Goal: Task Accomplishment & Management: Complete application form

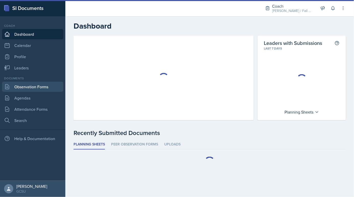
click at [44, 84] on link "Observation Forms" at bounding box center [32, 87] width 61 height 10
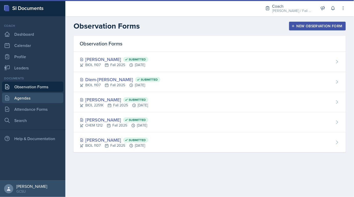
click at [44, 98] on link "Agendas" at bounding box center [32, 98] width 61 height 10
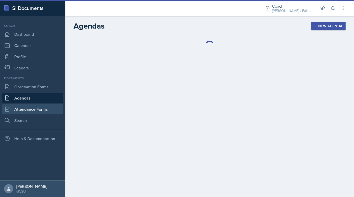
click at [47, 106] on link "Attendance Forms" at bounding box center [32, 109] width 61 height 10
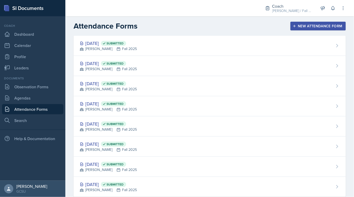
click at [160, 91] on div "Sep 21st, 2025 Submitted BECK Fall 2025" at bounding box center [209, 86] width 272 height 20
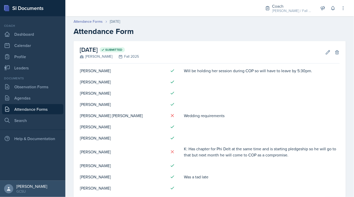
click at [189, 34] on h2 "Attendance Form" at bounding box center [209, 31] width 272 height 9
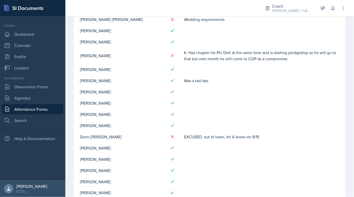
scroll to position [96, 0]
click at [15, 96] on link "Agendas" at bounding box center [32, 98] width 61 height 10
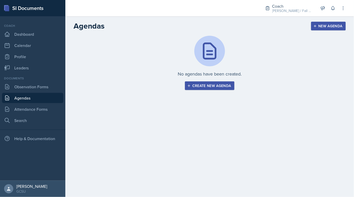
click at [192, 88] on button "Create new agenda" at bounding box center [209, 85] width 49 height 9
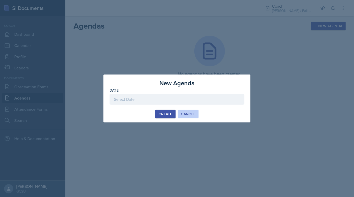
click at [189, 113] on div "Cancel" at bounding box center [188, 114] width 14 height 4
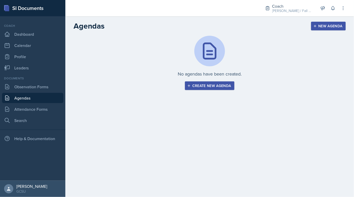
click at [198, 91] on div "No agendas have been created. Create new agenda New Agenda Date September 2025 …" at bounding box center [209, 69] width 288 height 67
click at [198, 86] on div "Create new agenda" at bounding box center [209, 86] width 43 height 4
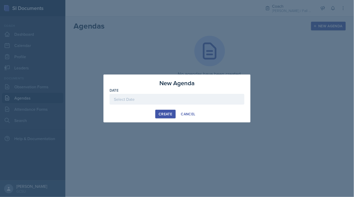
click at [155, 103] on div at bounding box center [176, 99] width 135 height 11
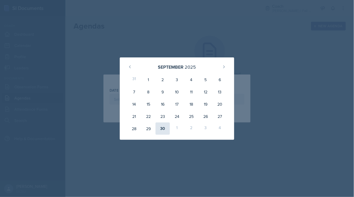
click at [162, 129] on div "30" at bounding box center [162, 128] width 14 height 12
type input "[DATE]"
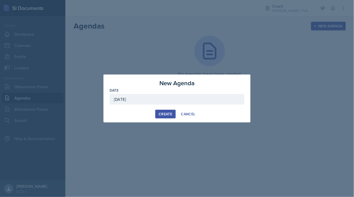
click at [167, 114] on div "Create" at bounding box center [165, 114] width 14 height 4
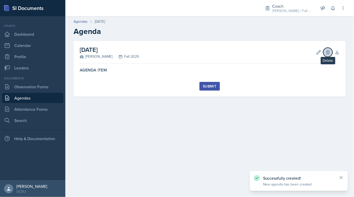
click at [328, 52] on icon at bounding box center [327, 52] width 5 height 5
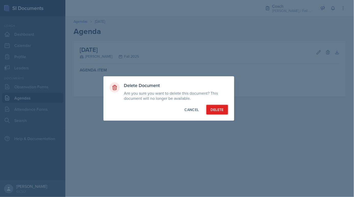
click at [224, 110] on button "Delete" at bounding box center [217, 110] width 22 height 10
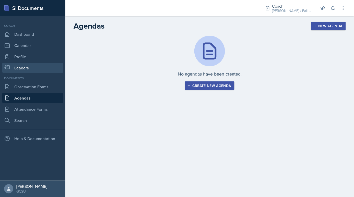
click at [29, 63] on link "Leaders" at bounding box center [32, 68] width 61 height 10
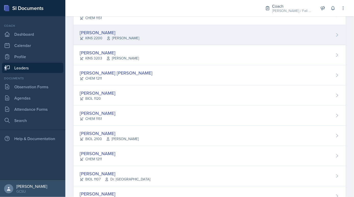
scroll to position [148, 0]
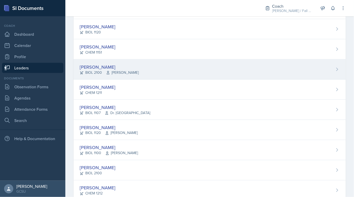
click at [118, 70] on span "Weese" at bounding box center [122, 72] width 33 height 5
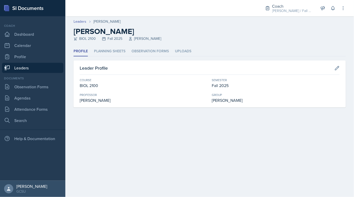
click at [22, 67] on link "Leaders" at bounding box center [32, 68] width 61 height 10
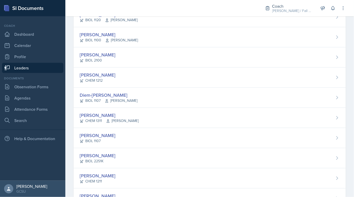
scroll to position [260, 0]
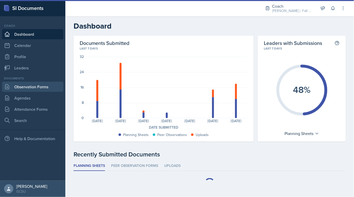
click at [38, 89] on link "Observation Forms" at bounding box center [32, 87] width 61 height 10
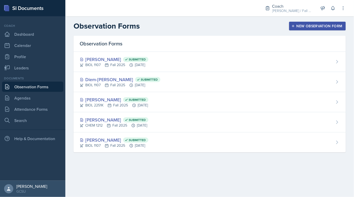
click at [308, 27] on div "New Observation Form" at bounding box center [317, 26] width 50 height 4
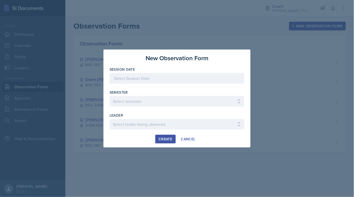
click at [196, 81] on div at bounding box center [176, 78] width 135 height 11
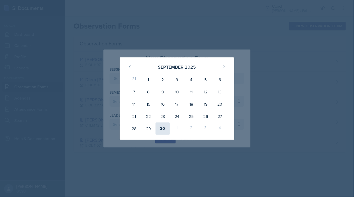
click at [162, 131] on div "30" at bounding box center [162, 128] width 14 height 12
type input "[DATE]"
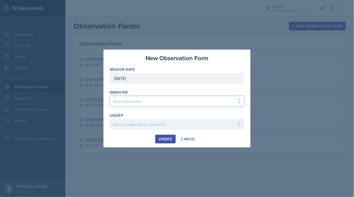
click at [153, 106] on select "Select semester All Spring 2020 Fall 2023 Spring 2019 Spring 2018 Fall 2017 Spr…" at bounding box center [176, 101] width 135 height 11
select select "986fdc3e-2246-4ffd-9cb8-78666de4ebed"
click at [109, 96] on select "Select semester All Spring 2020 Fall 2023 Spring 2019 Spring 2018 Fall 2017 Spr…" at bounding box center [176, 101] width 135 height 11
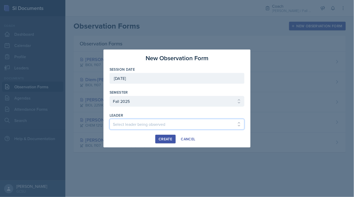
click at [136, 129] on select "Select leader being observed [PERSON_NAME] / MATH 1113 / [PERSON_NAME] [PERSON_…" at bounding box center [176, 124] width 135 height 11
select select "d27d326e-12e3-4d0c-a00d-8e8025df10ab"
click at [109, 119] on select "Select leader being observed [PERSON_NAME] / MATH 1113 / [PERSON_NAME] [PERSON_…" at bounding box center [176, 124] width 135 height 11
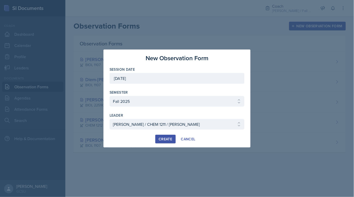
click at [171, 135] on button "Create" at bounding box center [165, 139] width 20 height 9
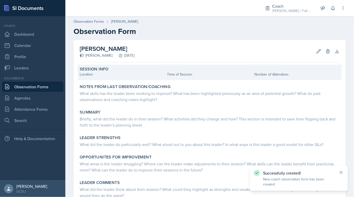
click at [115, 74] on div "Location" at bounding box center [122, 74] width 85 height 5
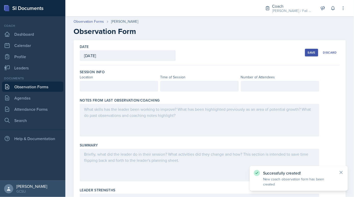
click at [105, 88] on div at bounding box center [119, 86] width 78 height 11
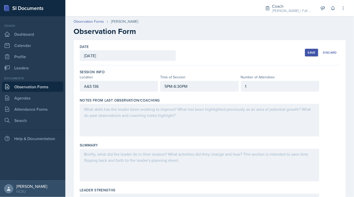
click at [98, 117] on div at bounding box center [199, 120] width 239 height 33
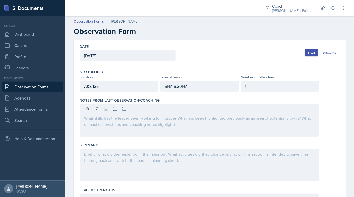
click at [116, 123] on div at bounding box center [199, 120] width 239 height 33
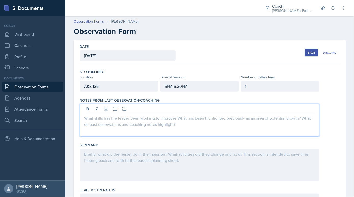
paste div
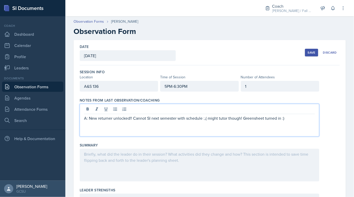
click at [85, 118] on p "A: New returner unlocked!! Cannot SI next semester with schedule :,( might tuto…" at bounding box center [199, 118] width 231 height 6
click at [291, 119] on p ""A: New returner unlocked!! Cannot SI next semester with schedule :,( might tut…" at bounding box center [199, 118] width 231 height 6
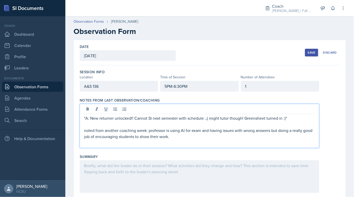
click at [150, 130] on p "noted from another coaching week: professor is using AI for exam and having iss…" at bounding box center [199, 133] width 231 height 12
click at [148, 130] on p "noted from another coaching week: professor is using AI for exam and having iss…" at bounding box center [199, 133] width 231 height 12
click at [187, 140] on p at bounding box center [199, 143] width 231 height 6
click at [187, 136] on p "noted from another coaching week: "A: professor is using AI for exam and having…" at bounding box center [199, 133] width 231 height 12
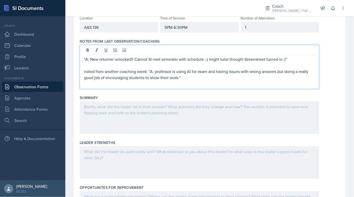
scroll to position [59, 0]
click at [167, 101] on div at bounding box center [199, 117] width 239 height 33
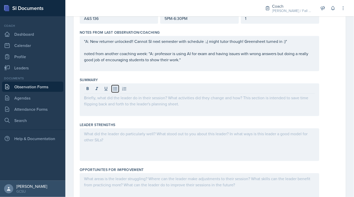
click at [117, 85] on button at bounding box center [114, 88] width 7 height 7
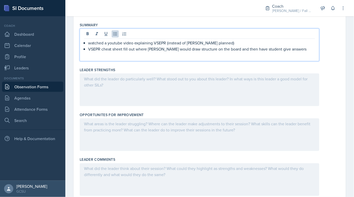
click at [148, 97] on div at bounding box center [199, 89] width 239 height 33
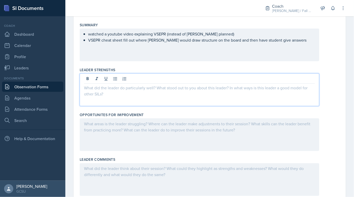
scroll to position [131, 0]
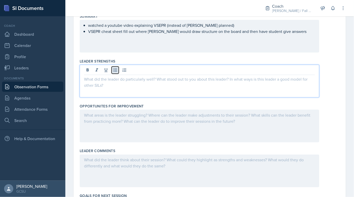
click at [118, 68] on button at bounding box center [114, 70] width 7 height 7
click at [118, 69] on button at bounding box center [114, 70] width 7 height 7
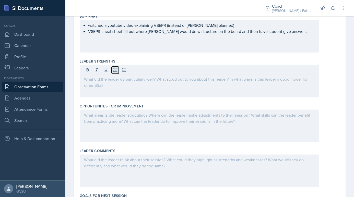
click at [117, 69] on icon at bounding box center [115, 70] width 4 height 3
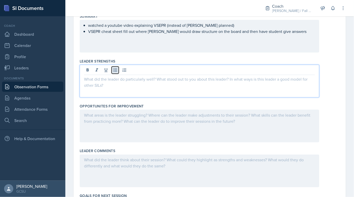
click at [117, 69] on icon at bounding box center [115, 70] width 4 height 3
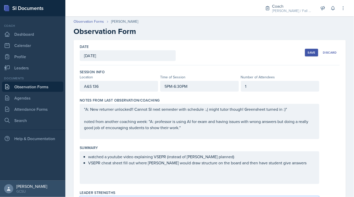
click at [272, 83] on div "1" at bounding box center [280, 86] width 78 height 11
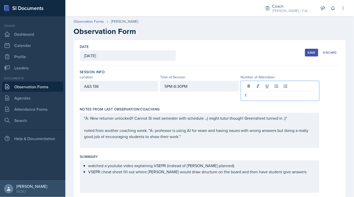
click at [260, 94] on p "1" at bounding box center [280, 95] width 70 height 6
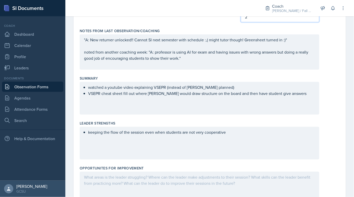
scroll to position [86, 0]
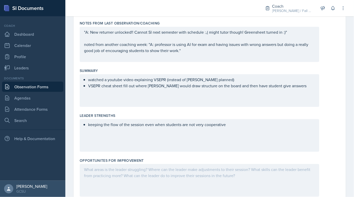
click at [187, 143] on div "keeping the flow of the session even when students are not very cooperative" at bounding box center [199, 135] width 239 height 33
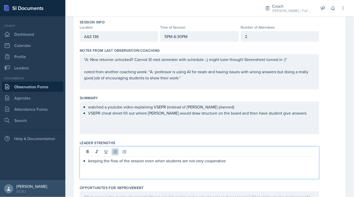
click at [284, 114] on p "VSEPR cheat sheet fill out where Ellie would draw structure on the board and th…" at bounding box center [201, 113] width 227 height 6
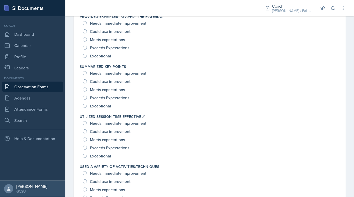
scroll to position [611, 0]
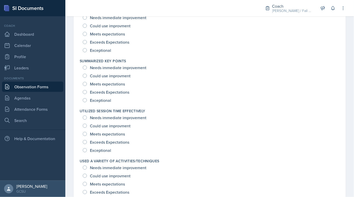
click at [108, 98] on span "Exceptional" at bounding box center [100, 100] width 21 height 5
click at [87, 98] on input "Exceptional" at bounding box center [85, 100] width 4 height 4
radio input "true"
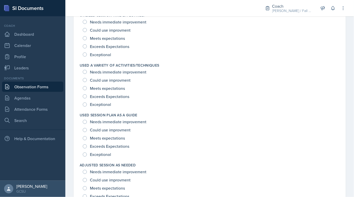
scroll to position [710, 0]
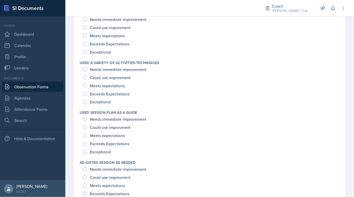
click at [101, 152] on span "Exceptional" at bounding box center [100, 152] width 21 height 5
click at [87, 152] on input "Exceptional" at bounding box center [85, 152] width 4 height 4
radio input "true"
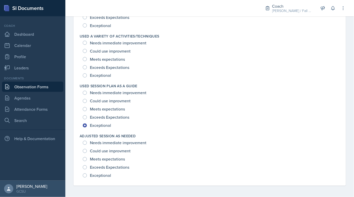
click at [100, 173] on span "Exceptional" at bounding box center [100, 175] width 21 height 5
click at [87, 173] on input "Exceptional" at bounding box center [85, 175] width 4 height 4
radio input "true"
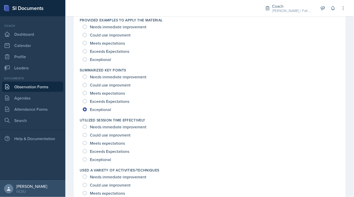
scroll to position [549, 0]
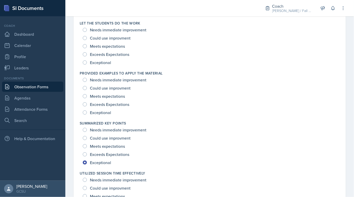
click at [102, 116] on div "Provided Examples To Apply The Material Needs immediate improvement Could use i…" at bounding box center [210, 94] width 260 height 50
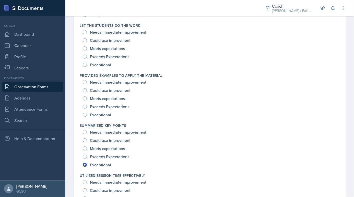
click at [102, 114] on span "Exceptional" at bounding box center [100, 114] width 21 height 5
click at [87, 114] on input "Exceptional" at bounding box center [85, 115] width 4 height 4
radio input "true"
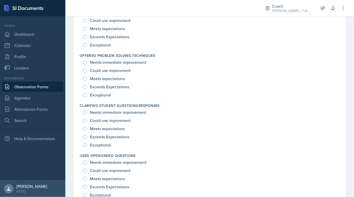
scroll to position [366, 0]
click at [104, 93] on span "Exceptional" at bounding box center [100, 95] width 21 height 5
click at [87, 93] on input "Exceptional" at bounding box center [85, 95] width 4 height 4
radio input "true"
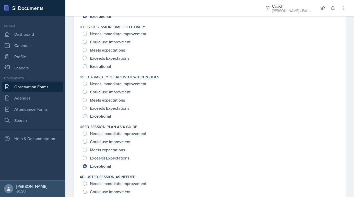
scroll to position [696, 0]
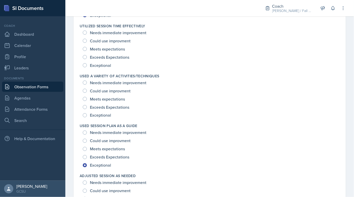
click at [100, 106] on span "Exceeds Expectations" at bounding box center [109, 107] width 39 height 5
click at [87, 106] on input "Exceeds Expectations" at bounding box center [85, 107] width 4 height 4
radio input "true"
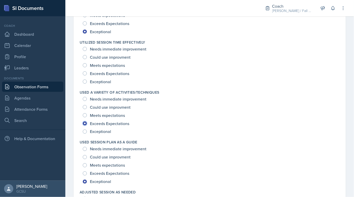
scroll to position [672, 0]
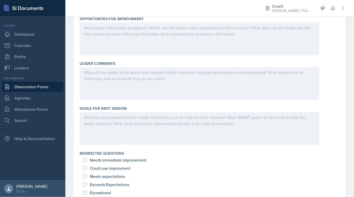
click at [134, 107] on div "Goals for Next Session" at bounding box center [210, 108] width 260 height 5
click at [134, 112] on div at bounding box center [199, 128] width 239 height 33
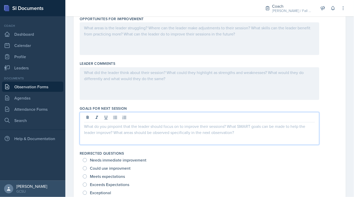
scroll to position [227, 0]
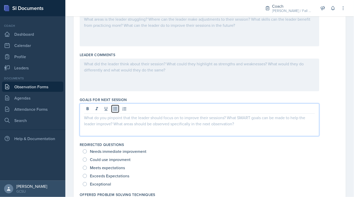
click at [114, 107] on icon at bounding box center [115, 108] width 5 height 5
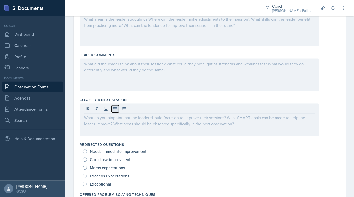
click at [114, 107] on icon at bounding box center [115, 108] width 5 height 5
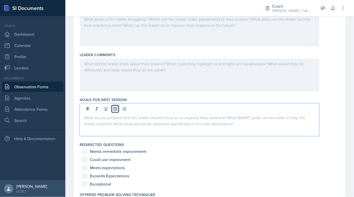
click at [114, 107] on icon at bounding box center [115, 108] width 5 height 5
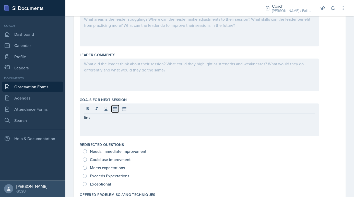
click at [114, 107] on icon at bounding box center [115, 108] width 4 height 3
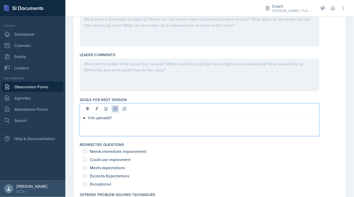
click at [108, 96] on div "Goals for Next Session link uploads!!" at bounding box center [210, 117] width 260 height 45
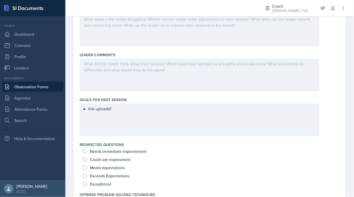
click at [106, 77] on div at bounding box center [199, 75] width 239 height 33
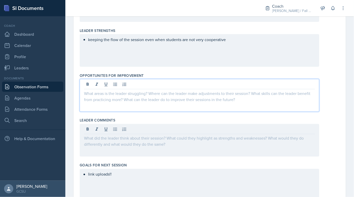
click at [106, 90] on p at bounding box center [199, 93] width 231 height 6
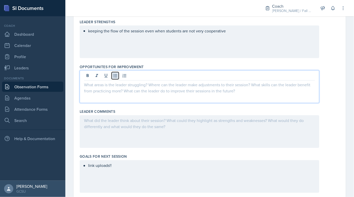
click at [115, 77] on icon at bounding box center [115, 75] width 5 height 5
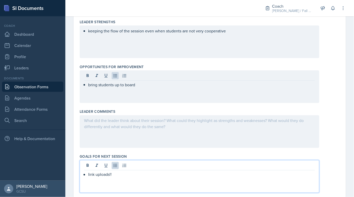
click at [118, 161] on div "link uploads!!" at bounding box center [199, 176] width 239 height 33
drag, startPoint x: 169, startPoint y: 176, endPoint x: 154, endPoint y: 181, distance: 15.4
click at [154, 181] on p "use PhET Colorado and make them" at bounding box center [201, 181] width 227 height 6
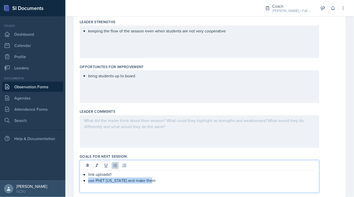
drag, startPoint x: 154, startPoint y: 180, endPoint x: 81, endPoint y: 180, distance: 73.5
click at [81, 180] on div "link uploads!! use PhET Colorado and make them" at bounding box center [199, 176] width 239 height 33
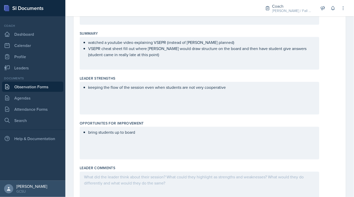
click at [245, 85] on p "keeping the flow of the session even when students are not very cooperative" at bounding box center [201, 87] width 227 height 6
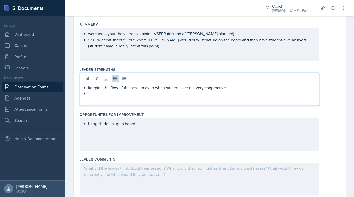
click at [154, 49] on div "watched a youtube video explaining VSEPR (instead of kahoot planned) VSEPR chea…" at bounding box center [199, 44] width 239 height 33
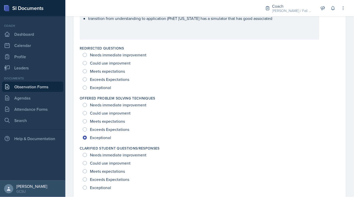
scroll to position [296, 0]
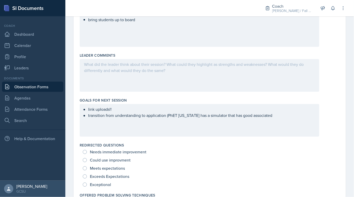
click at [281, 120] on div "link uploads!! transition from understanding to application (PhET Colorado has …" at bounding box center [199, 120] width 239 height 33
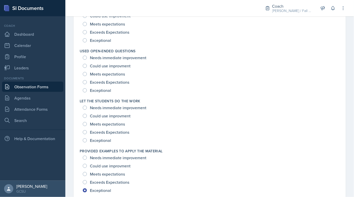
scroll to position [471, 0]
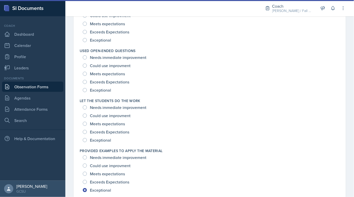
click at [104, 92] on div "Exceptional" at bounding box center [97, 90] width 29 height 8
click at [104, 90] on span "Exceptional" at bounding box center [100, 90] width 21 height 5
click at [87, 90] on input "Exceptional" at bounding box center [85, 90] width 4 height 4
radio input "true"
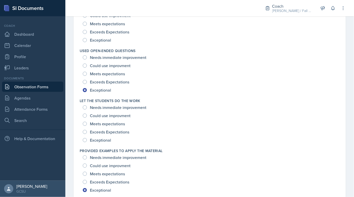
click at [103, 134] on div "Exceeds Expectations" at bounding box center [106, 132] width 47 height 8
click at [103, 120] on div "Meets expectations" at bounding box center [104, 124] width 43 height 8
click at [103, 124] on span "Meets expectations" at bounding box center [107, 123] width 35 height 5
click at [87, 124] on input "Meets expectations" at bounding box center [85, 124] width 4 height 4
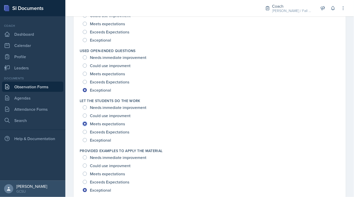
radio input "true"
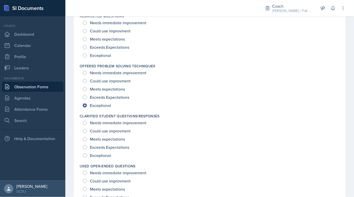
scroll to position [355, 0]
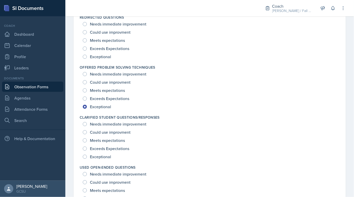
click at [107, 140] on span "Meets expectations" at bounding box center [107, 140] width 35 height 5
click at [87, 140] on input "Meets expectations" at bounding box center [85, 140] width 4 height 4
radio input "true"
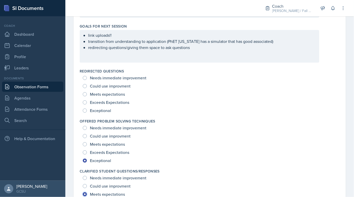
scroll to position [303, 0]
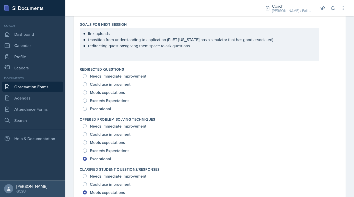
click at [114, 93] on span "Meets expectations" at bounding box center [107, 92] width 35 height 5
click at [87, 93] on input "Meets expectations" at bounding box center [85, 92] width 4 height 4
radio input "true"
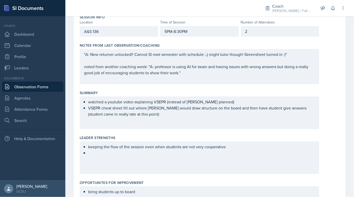
scroll to position [64, 0]
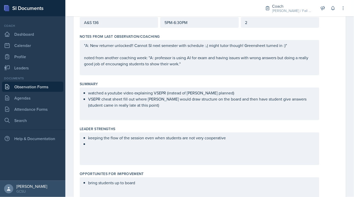
click at [137, 108] on p "VSEPR cheat sheet fill out where Ellie would draw structure on the board and th…" at bounding box center [201, 102] width 227 height 12
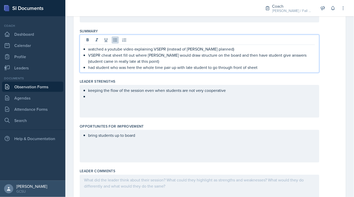
click at [178, 109] on div "keeping the flow of the session even when students are not very cooperative" at bounding box center [199, 101] width 239 height 33
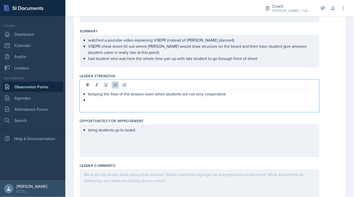
scroll to position [126, 0]
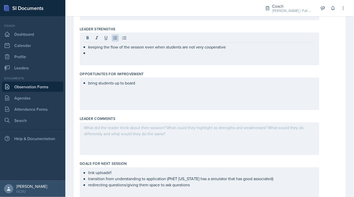
click at [157, 98] on div "bring students up to board" at bounding box center [199, 94] width 239 height 33
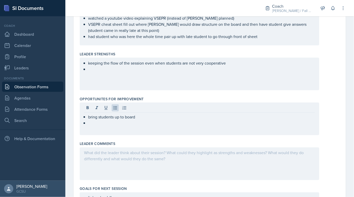
click at [125, 77] on div "keeping the flow of the session even when students are not very cooperative" at bounding box center [199, 74] width 239 height 33
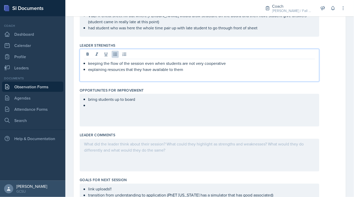
click at [97, 111] on div "bring students up to board" at bounding box center [199, 110] width 239 height 33
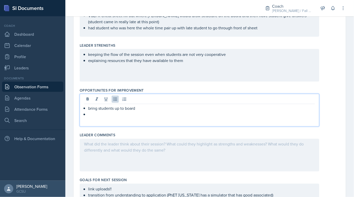
scroll to position [156, 0]
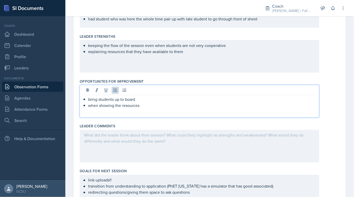
drag, startPoint x: 144, startPoint y: 104, endPoint x: 86, endPoint y: 105, distance: 58.4
click at [88, 105] on li "when showing the resources" at bounding box center [201, 105] width 227 height 6
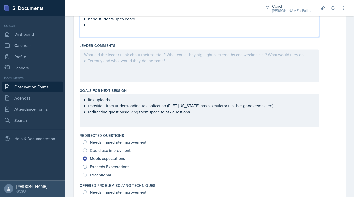
scroll to position [237, 0]
click at [194, 113] on p "redirecting questions/giving them space to ask questions" at bounding box center [201, 112] width 227 height 6
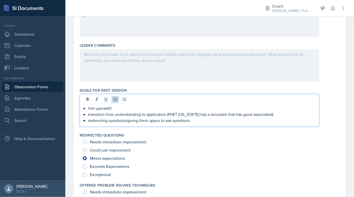
scroll to position [246, 0]
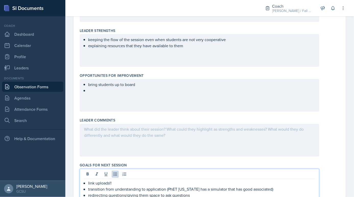
click at [108, 89] on p at bounding box center [201, 91] width 227 height 6
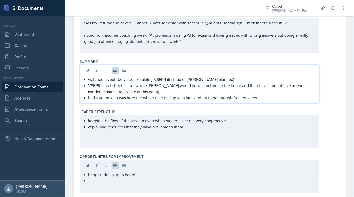
scroll to position [95, 0]
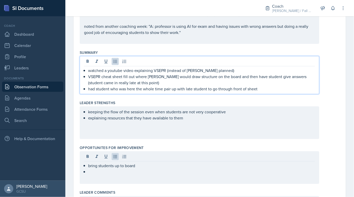
click at [262, 90] on p "had student who was here the whole time pair up with late student to go through…" at bounding box center [201, 89] width 227 height 6
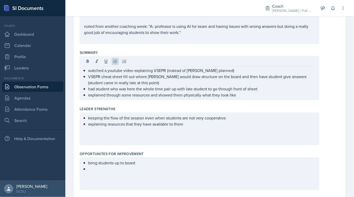
click at [176, 138] on div "keeping the flow of the session even when students are not very cooperative exp…" at bounding box center [199, 129] width 239 height 33
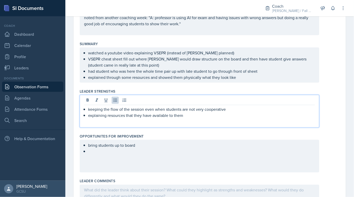
drag, startPoint x: 127, startPoint y: 142, endPoint x: 127, endPoint y: 146, distance: 3.8
click at [127, 142] on div "bring students up to board" at bounding box center [199, 156] width 239 height 33
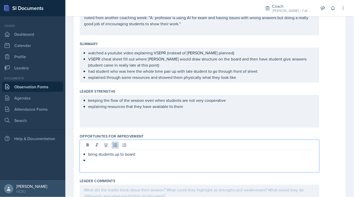
click at [122, 163] on div "bring students up to board" at bounding box center [199, 156] width 239 height 33
click at [109, 159] on p at bounding box center [201, 160] width 227 height 6
click at [184, 160] on p "give students space to ask Qs about theoretical stuff" at bounding box center [201, 160] width 227 height 6
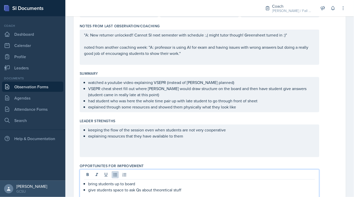
scroll to position [73, 0]
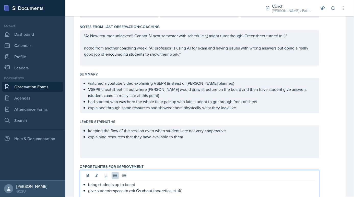
click at [246, 105] on p "explained through some resources and showed them physically what they look like" at bounding box center [201, 108] width 227 height 6
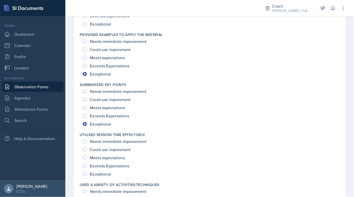
scroll to position [605, 0]
click at [105, 152] on div "Could use improvment" at bounding box center [107, 150] width 49 height 8
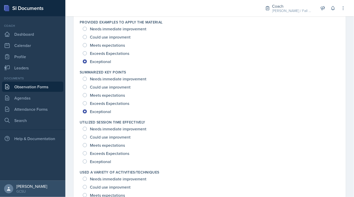
click at [100, 135] on span "Could use improvment" at bounding box center [110, 136] width 41 height 5
click at [87, 135] on input "Could use improvment" at bounding box center [85, 137] width 4 height 4
radio input "true"
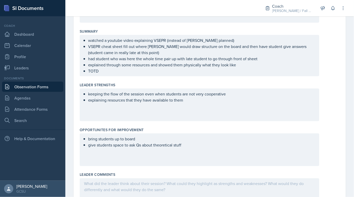
click at [146, 74] on div "watched a youtube video explaining VSEPR (instead of kahoot planned) VSEPR chea…" at bounding box center [199, 55] width 239 height 41
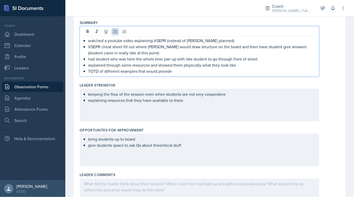
click at [150, 44] on p "VSEPR cheat sheet fill out where Ellie would draw structure on the board and th…" at bounding box center [201, 50] width 227 height 12
click at [186, 70] on p "TOTD of different examples that would provide" at bounding box center [201, 71] width 227 height 6
click at [184, 71] on p "TOTD of different examples that would provide" at bounding box center [201, 71] width 227 height 6
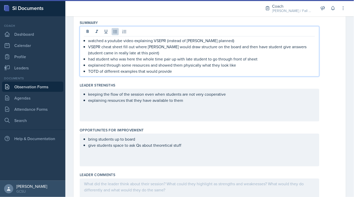
drag, startPoint x: 184, startPoint y: 71, endPoint x: 138, endPoint y: 70, distance: 46.2
click at [138, 70] on p "TOTD of different examples that would provide" at bounding box center [201, 71] width 227 height 6
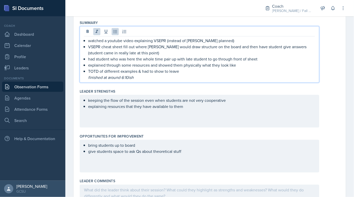
click at [86, 74] on div "watched a youtube video explaining VSEPR (instead of kahoot planned) VSEPR chea…" at bounding box center [199, 59] width 231 height 43
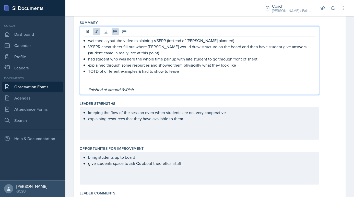
click at [115, 112] on div "keeping the flow of the session even when students are not very cooperative exp…" at bounding box center [199, 123] width 239 height 33
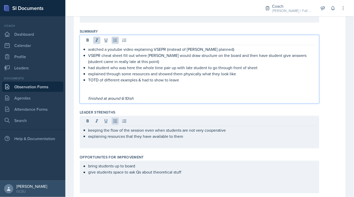
click at [104, 95] on em "finished at around 6:10ish" at bounding box center [110, 98] width 45 height 6
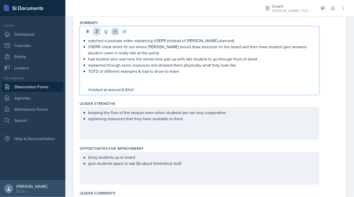
click at [136, 88] on p "finished at around 6:10ish" at bounding box center [201, 89] width 227 height 6
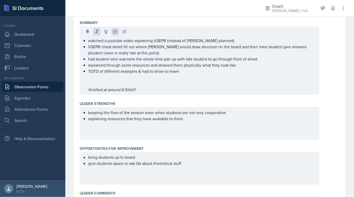
click at [143, 139] on div "Leader Strengths keeping the flow of the session even when students are not ver…" at bounding box center [210, 121] width 260 height 45
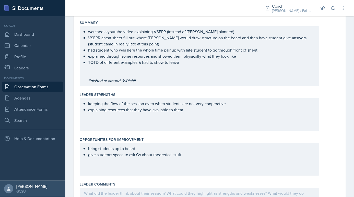
click at [138, 123] on div "keeping the flow of the session even when students are not very cooperative exp…" at bounding box center [199, 114] width 239 height 33
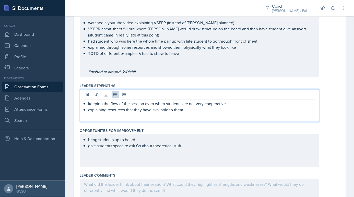
click at [191, 114] on p at bounding box center [201, 116] width 227 height 6
click at [189, 113] on p at bounding box center [201, 116] width 227 height 6
click at [187, 108] on p "explaining resources that they have available to them" at bounding box center [201, 110] width 227 height 6
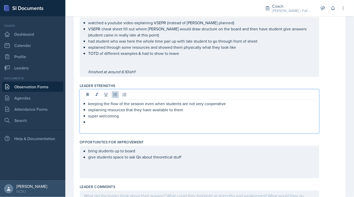
click at [187, 162] on div "bring students up to board give students space to ask Qs about theoretical stuff" at bounding box center [199, 162] width 239 height 33
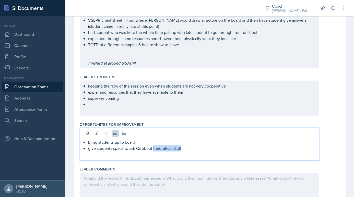
drag, startPoint x: 186, startPoint y: 147, endPoint x: 154, endPoint y: 148, distance: 32.4
click at [154, 148] on p "give students space to ask Qs about theoretical stuff" at bounding box center [201, 148] width 227 height 6
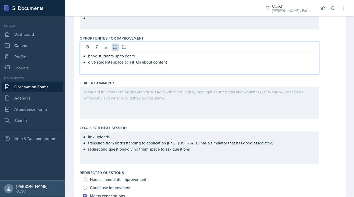
scroll to position [229, 0]
drag, startPoint x: 178, startPoint y: 61, endPoint x: 89, endPoint y: 62, distance: 89.3
click at [89, 62] on p "give students space to ask Qs about content" at bounding box center [201, 62] width 227 height 6
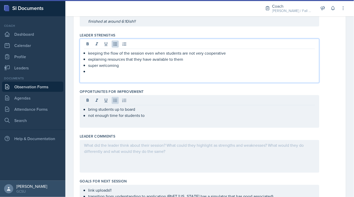
scroll to position [193, 0]
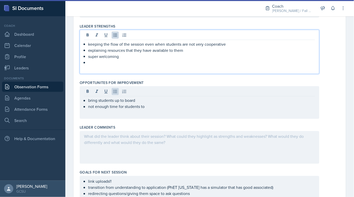
click at [98, 69] on p at bounding box center [201, 69] width 227 height 6
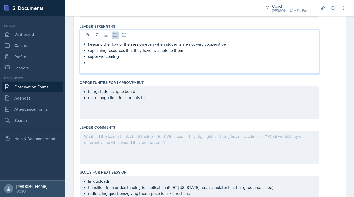
click at [97, 62] on p at bounding box center [201, 62] width 227 height 6
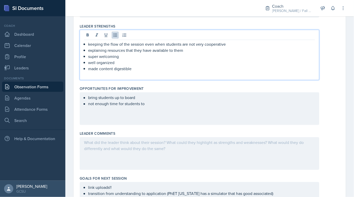
click at [130, 119] on div "bring students up to board not enough time for students to" at bounding box center [199, 108] width 239 height 33
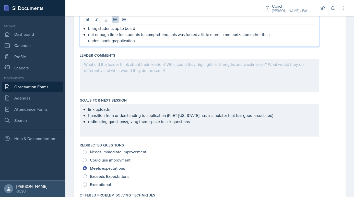
scroll to position [271, 0]
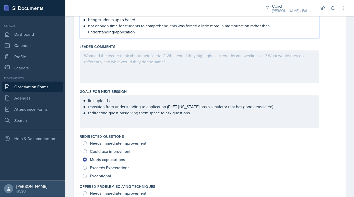
click at [114, 110] on p "transition from understanding to application (PhET Colorado has a simulator tha…" at bounding box center [201, 107] width 227 height 6
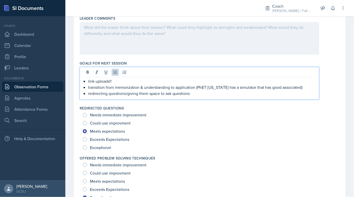
scroll to position [301, 0]
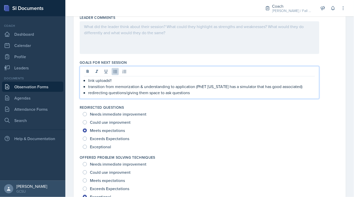
click at [194, 92] on p "redirecting questions/giving them space to ask questions" at bounding box center [201, 93] width 227 height 6
click at [122, 33] on div at bounding box center [199, 37] width 239 height 33
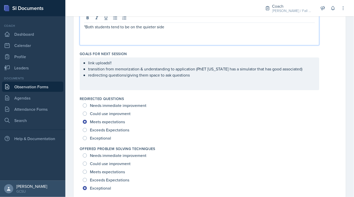
drag, startPoint x: 175, startPoint y: 28, endPoint x: 75, endPoint y: 28, distance: 100.5
click at [75, 28] on div "Date September 30th, 2025 September 2025 31 1 2 3 4 5 6 7 8 9 10 11 12 13 14 15…" at bounding box center [209, 189] width 272 height 917
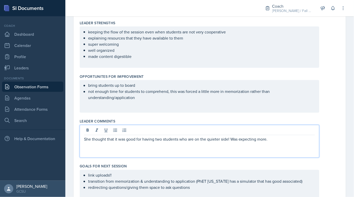
scroll to position [247, 0]
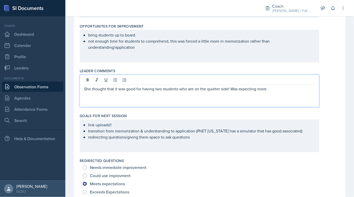
click at [134, 135] on p "redirecting questions/giving them space to ask questions" at bounding box center [201, 137] width 227 height 6
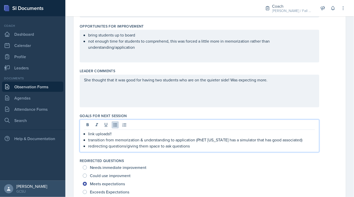
scroll to position [256, 0]
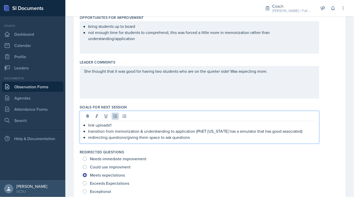
click at [235, 141] on div "link uploads!! transition from memorization & understanding to application (PhE…" at bounding box center [199, 127] width 239 height 33
click at [227, 139] on div "link uploads!! transition from memorization & understanding to application (PhE…" at bounding box center [199, 127] width 239 height 33
click at [203, 135] on p "redirecting questions/giving them space to ask questions" at bounding box center [201, 137] width 227 height 6
click at [277, 73] on p "She thought that it was good for having two students who are on the quieter sid…" at bounding box center [199, 71] width 231 height 6
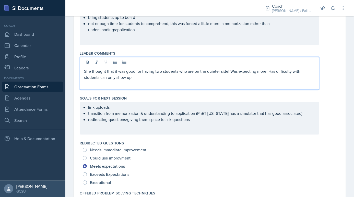
click at [82, 78] on div "She thought that it was good for having two students who are on the quieter sid…" at bounding box center [199, 73] width 239 height 33
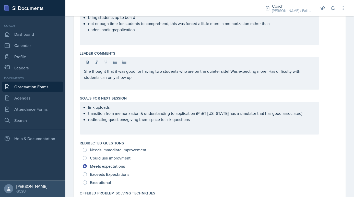
click at [83, 77] on div "She thought that it was good for having two students who are on the quieter sid…" at bounding box center [199, 73] width 239 height 33
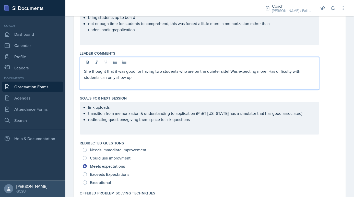
click at [85, 77] on p "She thought that it was good for having two students who are on the quieter sid…" at bounding box center [199, 74] width 231 height 12
click at [132, 75] on p "She thought that it was good for having two students who are on the quieter sid…" at bounding box center [199, 74] width 231 height 12
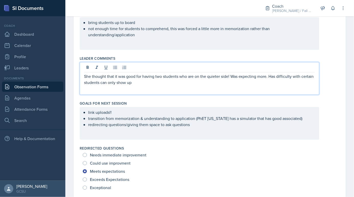
scroll to position [270, 0]
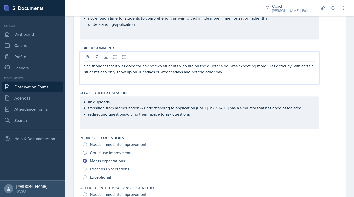
click at [159, 71] on p "She thought that it was good for having two students who are on the quieter sid…" at bounding box center [199, 69] width 231 height 12
click at [158, 71] on p "She thought that it was good for having two students who are on the quieter sid…" at bounding box center [199, 69] width 231 height 12
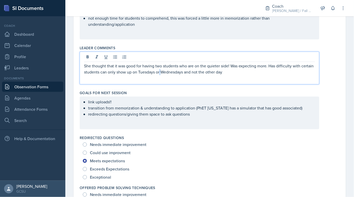
click at [162, 71] on p "She thought that it was good for having two students who are on the quieter sid…" at bounding box center [199, 69] width 231 height 12
click at [157, 71] on p "She thought that it was good for having two students who are on the quieter sid…" at bounding box center [199, 69] width 231 height 12
click at [245, 67] on p "She thought that it was good for having two students who are on the quieter sid…" at bounding box center [199, 69] width 231 height 12
click at [235, 68] on p "She thought that it was good for having two students who are on the quieter sid…" at bounding box center [199, 69] width 231 height 12
click at [268, 66] on p "She thought that it was good for having two students who are on the quieter sid…" at bounding box center [199, 69] width 231 height 12
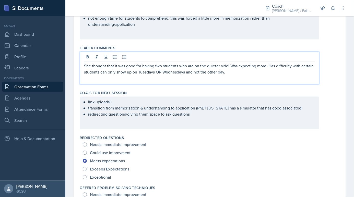
click at [266, 66] on p "She thought that it was good for having two students who are on the quieter sid…" at bounding box center [199, 69] width 231 height 12
click at [301, 77] on div "She thought that it was good for having two students who are on the quieter sid…" at bounding box center [199, 68] width 239 height 33
click at [301, 72] on p "She thought that it was good for having two students who are on the quieter sid…" at bounding box center [199, 69] width 231 height 12
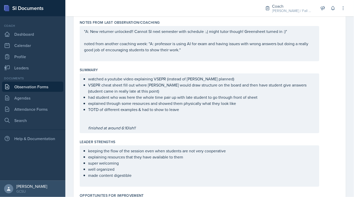
scroll to position [79, 0]
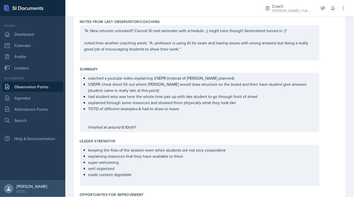
click at [137, 129] on div "watched a youtube video explaining VSEPR (instead of kahoot planned) VSEPR chea…" at bounding box center [199, 103] width 239 height 60
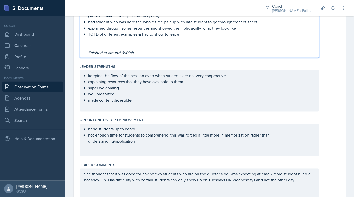
scroll to position [165, 0]
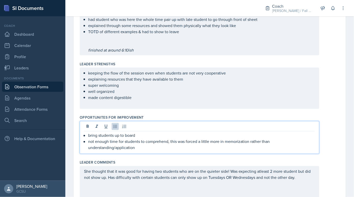
click at [139, 139] on p "not enough time for students to comprehend, this was forced a little more in me…" at bounding box center [201, 145] width 227 height 12
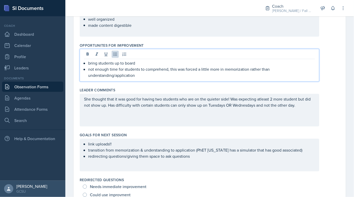
scroll to position [228, 0]
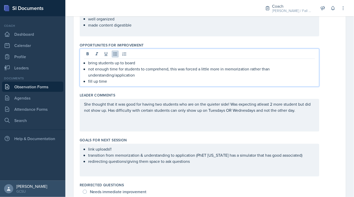
click at [199, 160] on ul "link uploads!! transition from memorization & understanding to application (PhE…" at bounding box center [201, 155] width 227 height 18
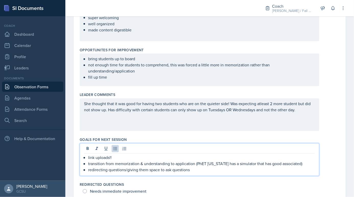
click at [195, 169] on p "redirecting questions/giving them space to ask questions" at bounding box center [201, 170] width 227 height 6
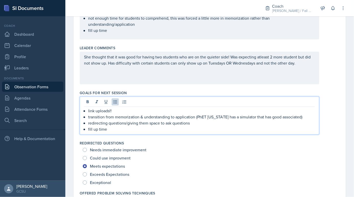
scroll to position [278, 0]
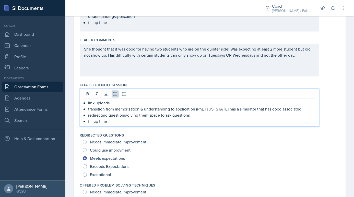
click at [184, 118] on p "fill up time" at bounding box center [201, 121] width 227 height 6
click at [156, 71] on div "She thought that it was good for having two students who are on the quieter sid…" at bounding box center [199, 60] width 239 height 33
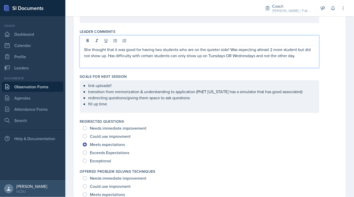
scroll to position [0, 0]
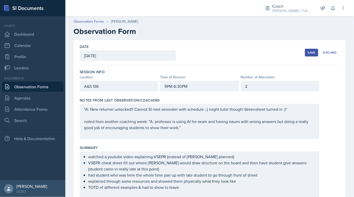
click at [313, 55] on button "Save" at bounding box center [311, 53] width 13 height 8
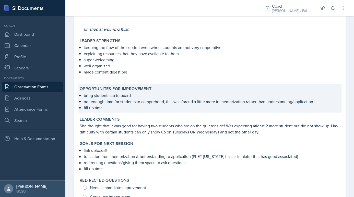
scroll to position [164, 0]
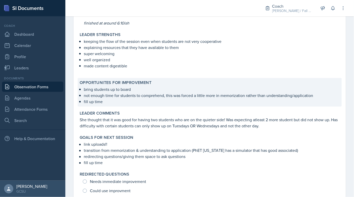
click at [154, 102] on p "fill up time" at bounding box center [212, 101] width 256 height 6
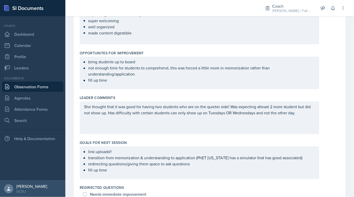
scroll to position [227, 0]
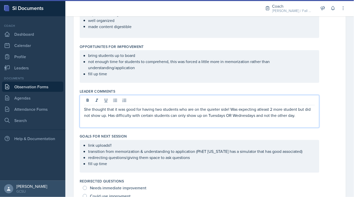
click at [306, 99] on div "She thought that it was good for having two students who are on the quieter sid…" at bounding box center [199, 111] width 239 height 33
click at [319, 113] on div "She thought that it was good for having two students who are on the quieter sid…" at bounding box center [199, 111] width 239 height 33
click at [309, 113] on p "She thought that it was good for having two students who are on the quieter sid…" at bounding box center [199, 112] width 231 height 12
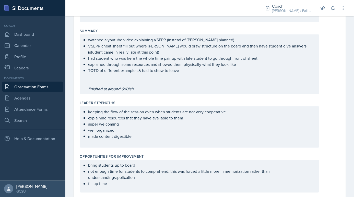
scroll to position [0, 0]
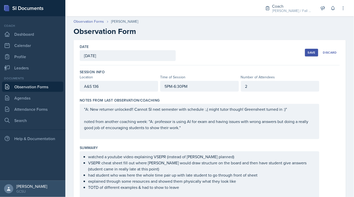
click at [310, 53] on div "Save" at bounding box center [311, 53] width 8 height 4
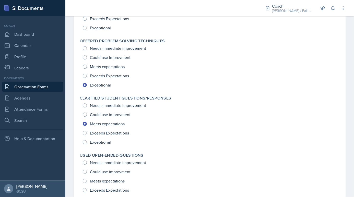
scroll to position [538, 0]
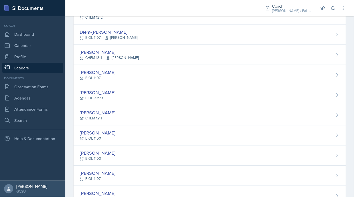
scroll to position [340, 0]
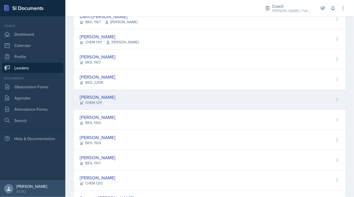
click at [119, 94] on div "Ellie Hopkins CHEM 1211" at bounding box center [209, 100] width 272 height 20
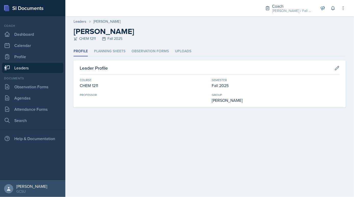
click at [99, 56] on div "Profile Planning Sheets Observation Forms Uploads Profile Planning Sheets Obser…" at bounding box center [209, 76] width 272 height 61
click at [101, 53] on li "Planning Sheets" at bounding box center [109, 51] width 31 height 10
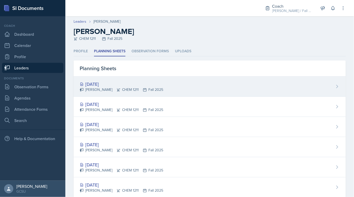
click at [108, 88] on div "Ellie Hopkins CHEM 1211 Fall 2025" at bounding box center [121, 89] width 83 height 5
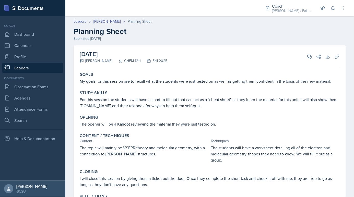
click at [182, 57] on div "September 30th, 2025 Ellie Hopkins CHEM 1211 Fall 2025 View Comments Comments S…" at bounding box center [210, 56] width 260 height 22
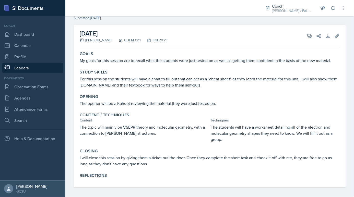
scroll to position [23, 0]
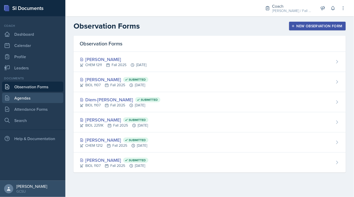
click at [26, 102] on link "Agendas" at bounding box center [32, 98] width 61 height 10
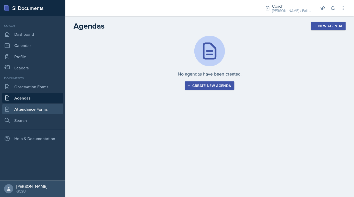
click at [26, 105] on link "Attendance Forms" at bounding box center [32, 109] width 61 height 10
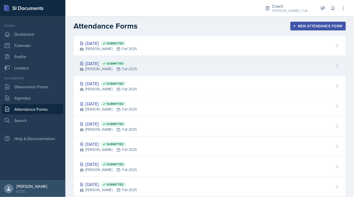
click at [124, 67] on div "BECK Fall 2025" at bounding box center [108, 68] width 57 height 5
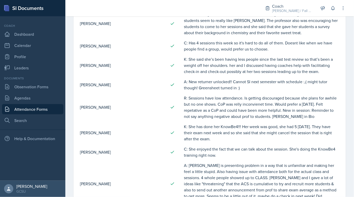
scroll to position [444, 0]
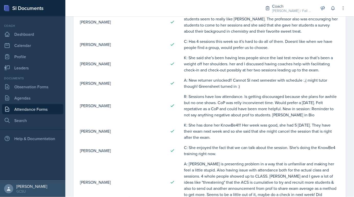
drag, startPoint x: 184, startPoint y: 75, endPoint x: 238, endPoint y: 83, distance: 54.4
click at [238, 83] on td "A: New returner unlocked!! Cannot SI next semester with schedule :,( might tuto…" at bounding box center [261, 83] width 156 height 16
copy td "A: New returner unlocked!! Cannot SI next semester with schedule :,( might tuto…"
click at [37, 107] on link "Attendance Forms" at bounding box center [32, 109] width 61 height 10
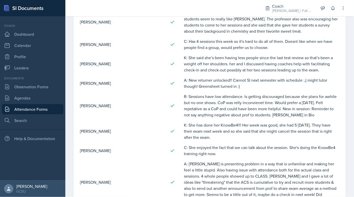
scroll to position [11, 0]
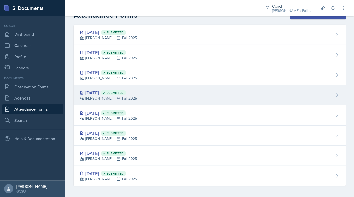
click at [106, 87] on div "Sep 15th, 2025 Submitted BECK Fall 2025" at bounding box center [209, 95] width 272 height 20
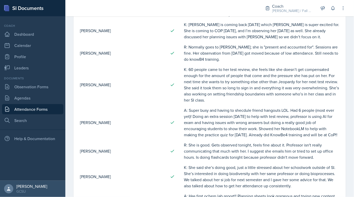
scroll to position [367, 0]
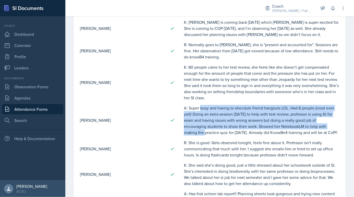
drag, startPoint x: 182, startPoint y: 106, endPoint x: 328, endPoint y: 124, distance: 147.0
click at [328, 124] on tr "Ellie Hopkins A: Super busy and having to shecdule friend hangouts LOL. Had 6 p…" at bounding box center [210, 120] width 260 height 35
click at [293, 123] on td "A: Super busy and having to shecdule friend hangouts LOL. Had 6 people (most ev…" at bounding box center [261, 120] width 156 height 35
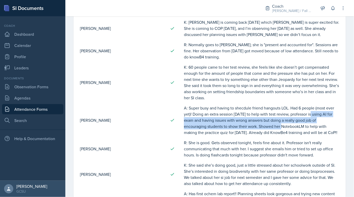
drag, startPoint x: 297, startPoint y: 112, endPoint x: 257, endPoint y: 126, distance: 42.2
click at [257, 126] on td "A: Super busy and having to shecdule friend hangouts LOL. Had 6 people (most ev…" at bounding box center [261, 120] width 156 height 35
copy td "professor is using AI for exam and having issues with wrong answers but doing a…"
click at [203, 117] on td "A: Super busy and having to shecdule friend hangouts LOL. Had 6 people (most ev…" at bounding box center [261, 120] width 156 height 35
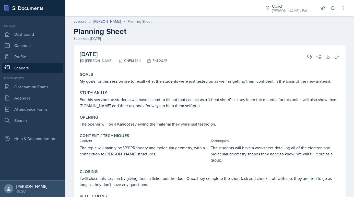
scroll to position [23, 0]
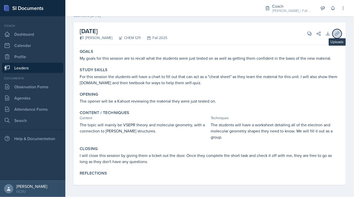
click at [340, 33] on button "Uploads" at bounding box center [336, 33] width 9 height 9
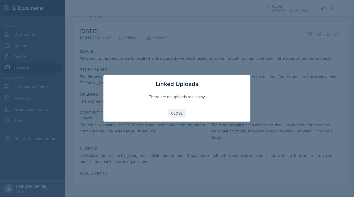
click at [170, 115] on button "Close" at bounding box center [177, 113] width 18 height 9
